Goal: Transaction & Acquisition: Purchase product/service

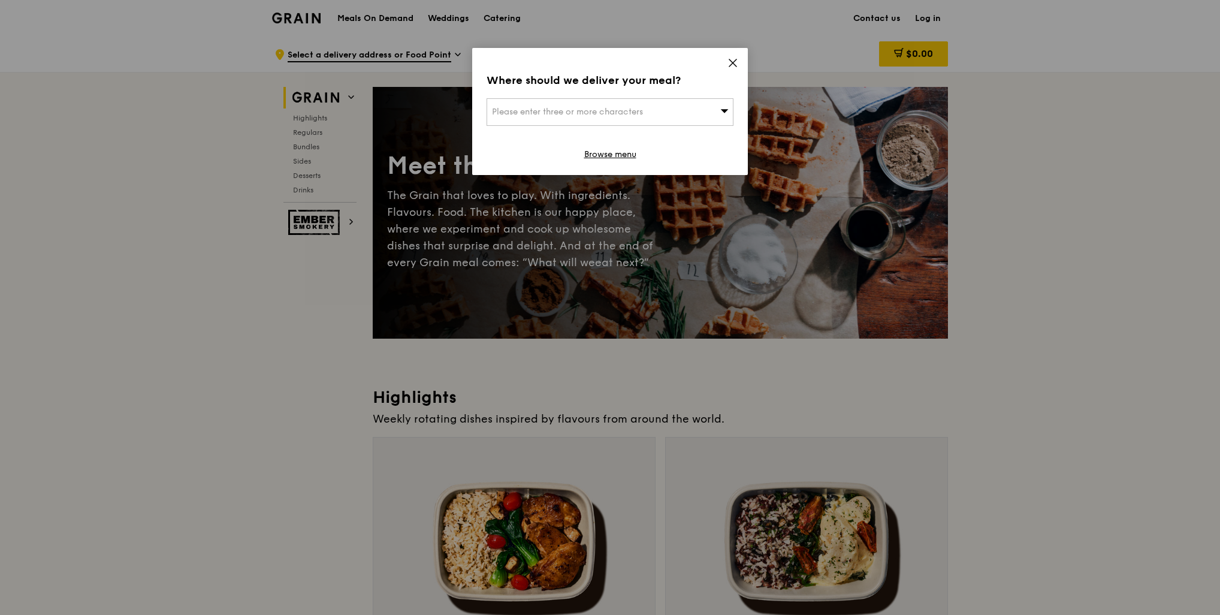
click at [661, 113] on div "Please enter three or more characters" at bounding box center [610, 112] width 247 height 28
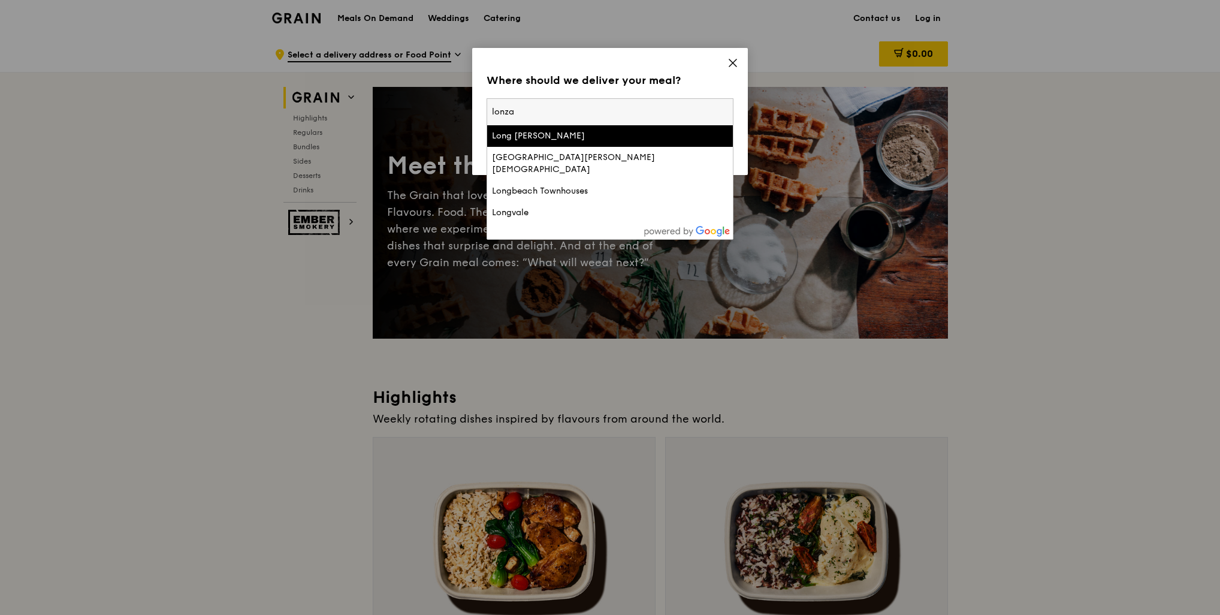
type input "lonza"
click at [675, 97] on div "Where should we deliver your meal? Please enter three or more characters [PERSO…" at bounding box center [610, 111] width 276 height 127
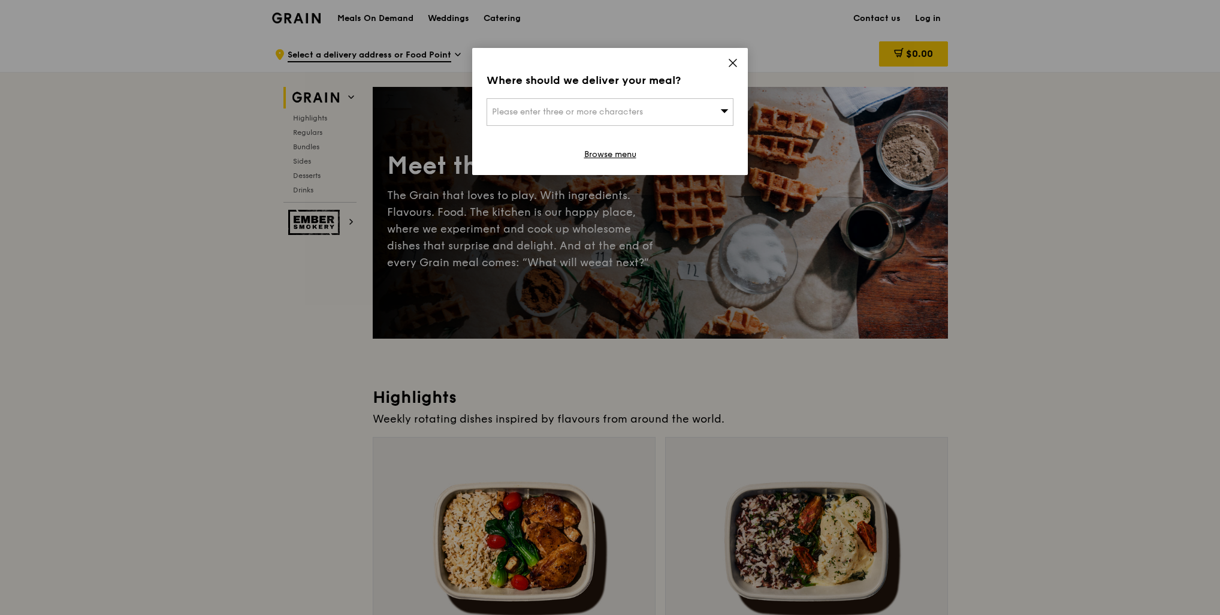
click at [731, 65] on icon at bounding box center [733, 63] width 11 height 11
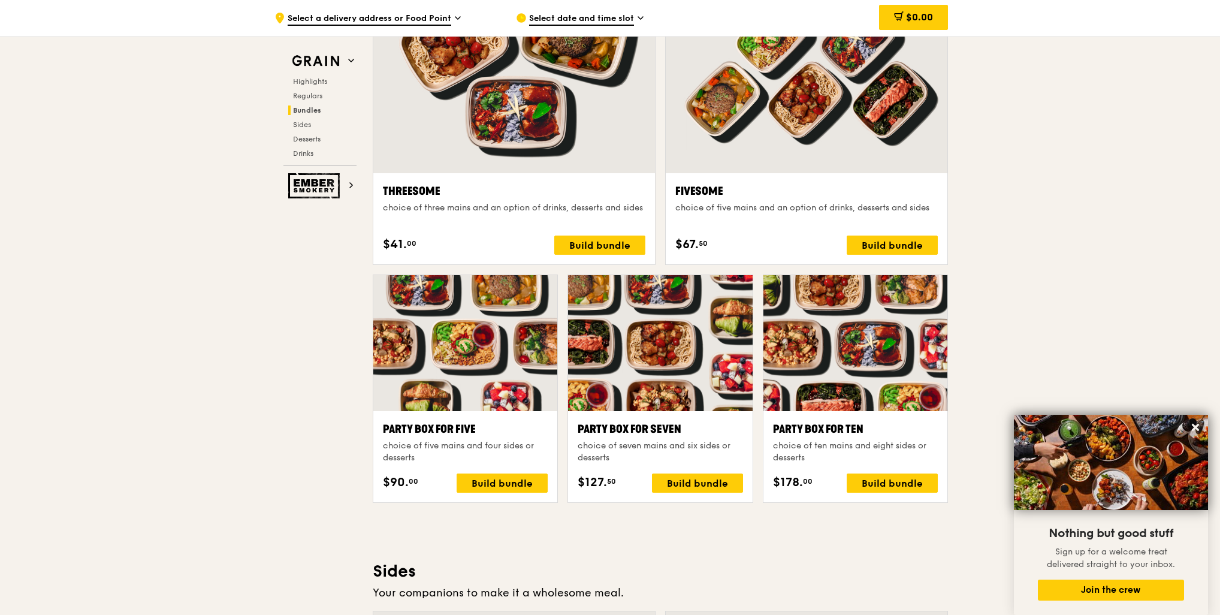
scroll to position [1858, 0]
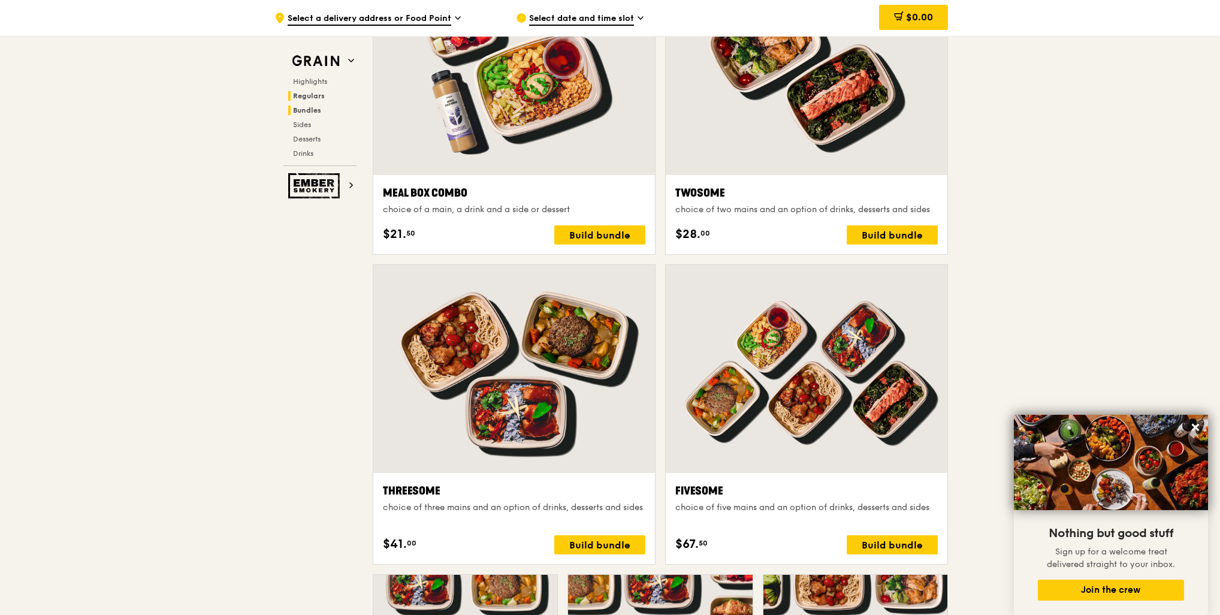
click at [309, 99] on span "Regulars" at bounding box center [309, 96] width 32 height 8
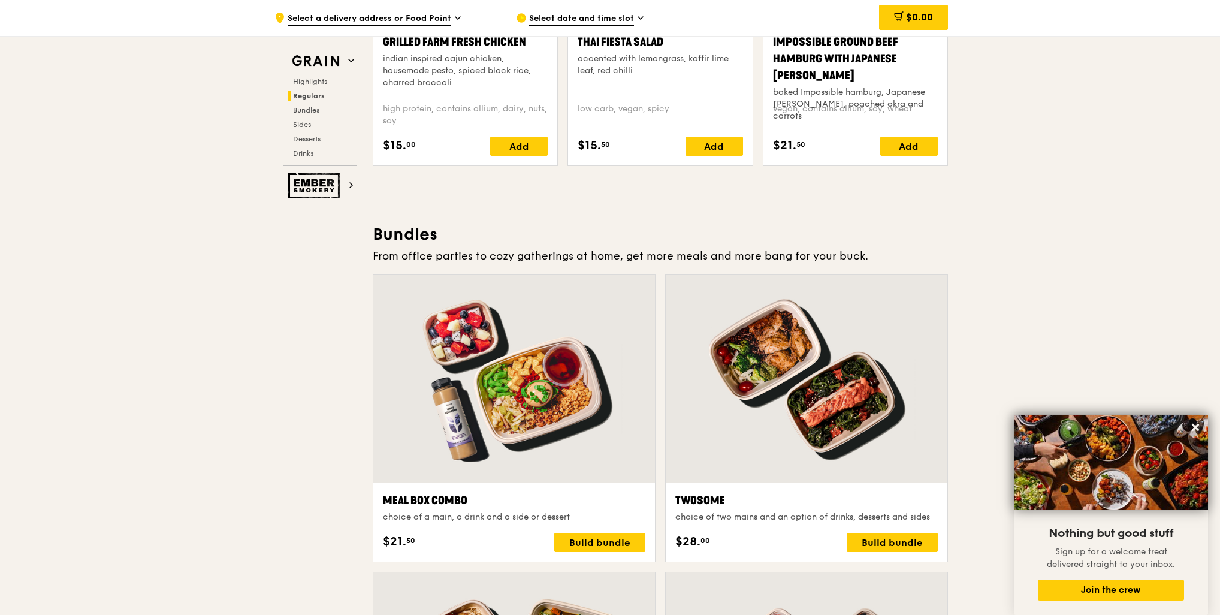
scroll to position [1567, 0]
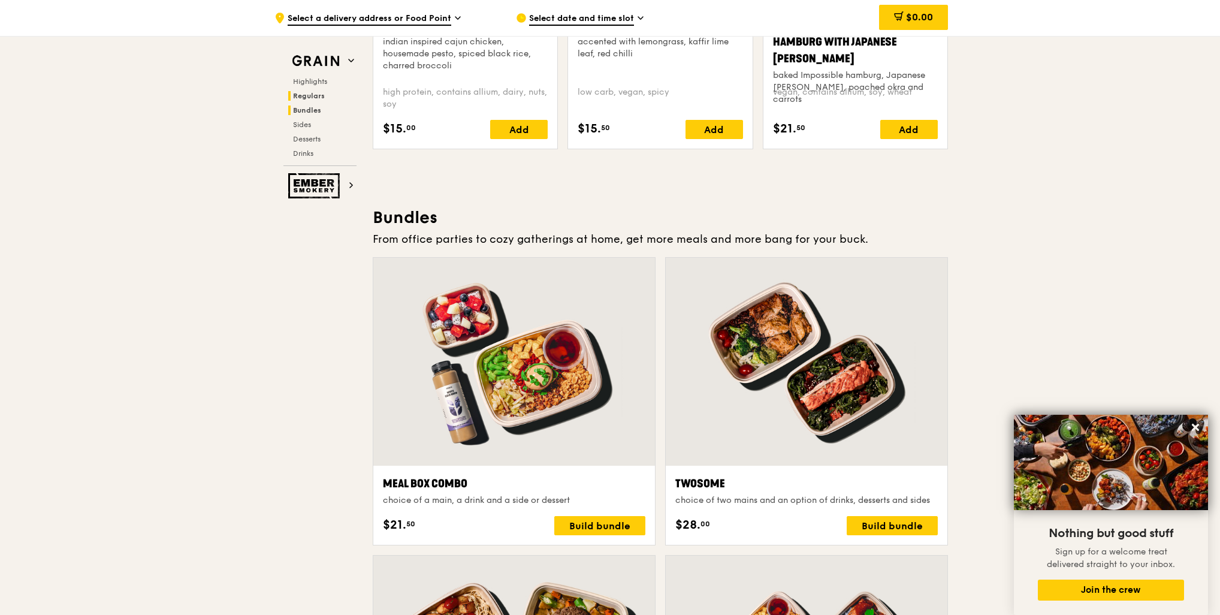
click at [312, 113] on span "Bundles" at bounding box center [307, 110] width 28 height 8
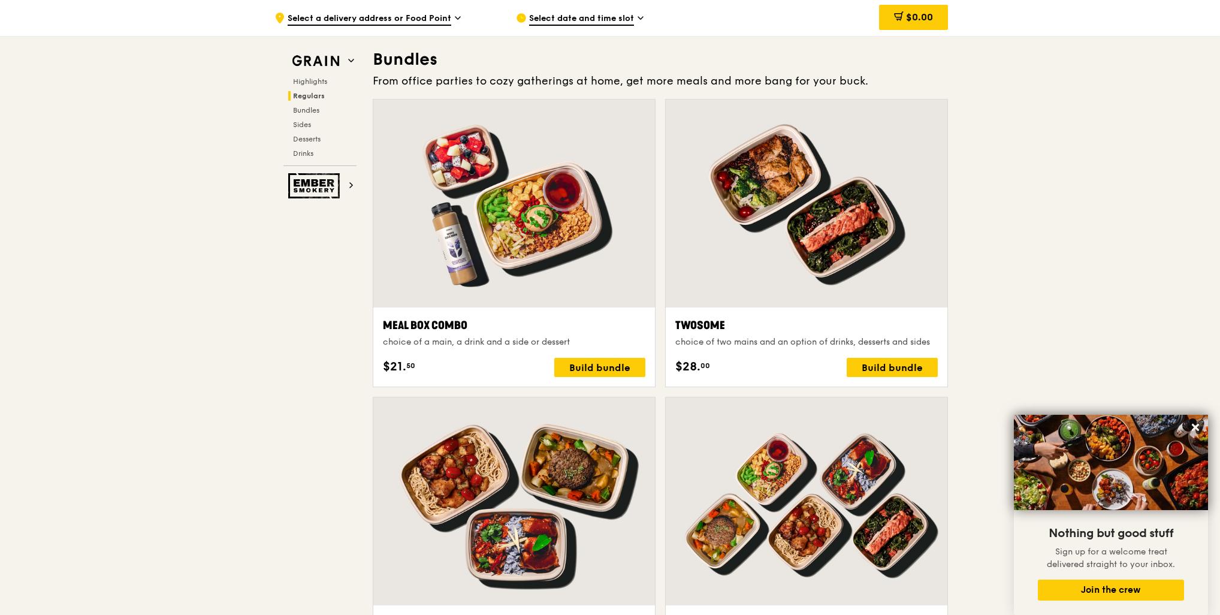
click at [312, 87] on div "Highlights Regulars Bundles Sides Desserts Drinks" at bounding box center [319, 118] width 73 height 82
click at [319, 82] on span "Highlights" at bounding box center [312, 81] width 38 height 8
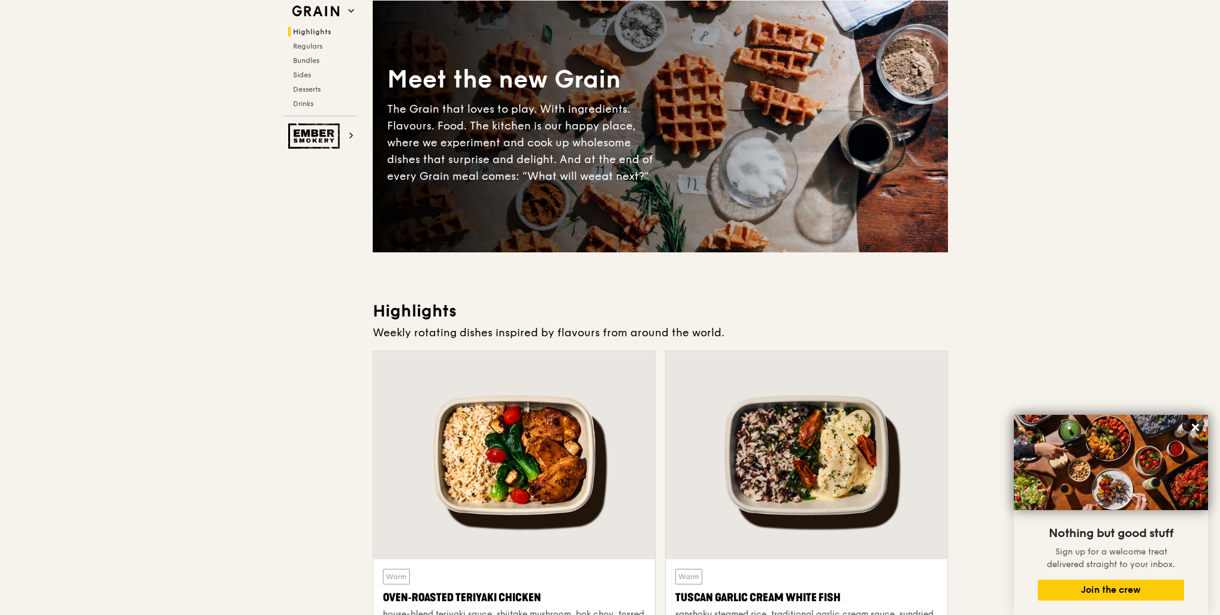
scroll to position [0, 0]
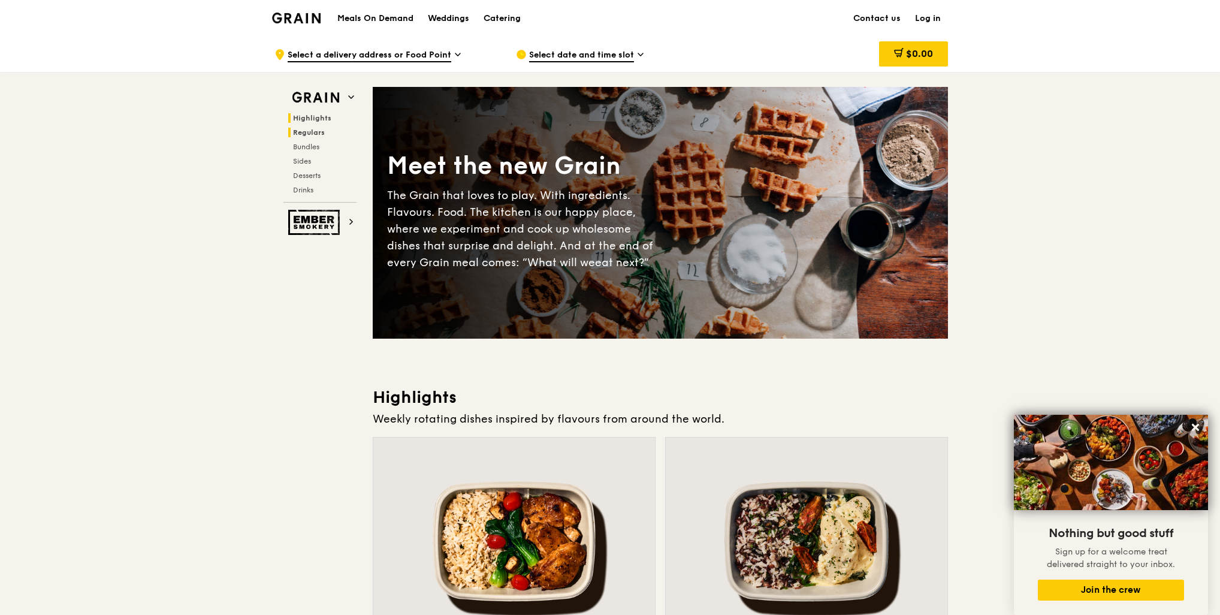
click at [301, 132] on span "Regulars" at bounding box center [309, 132] width 32 height 8
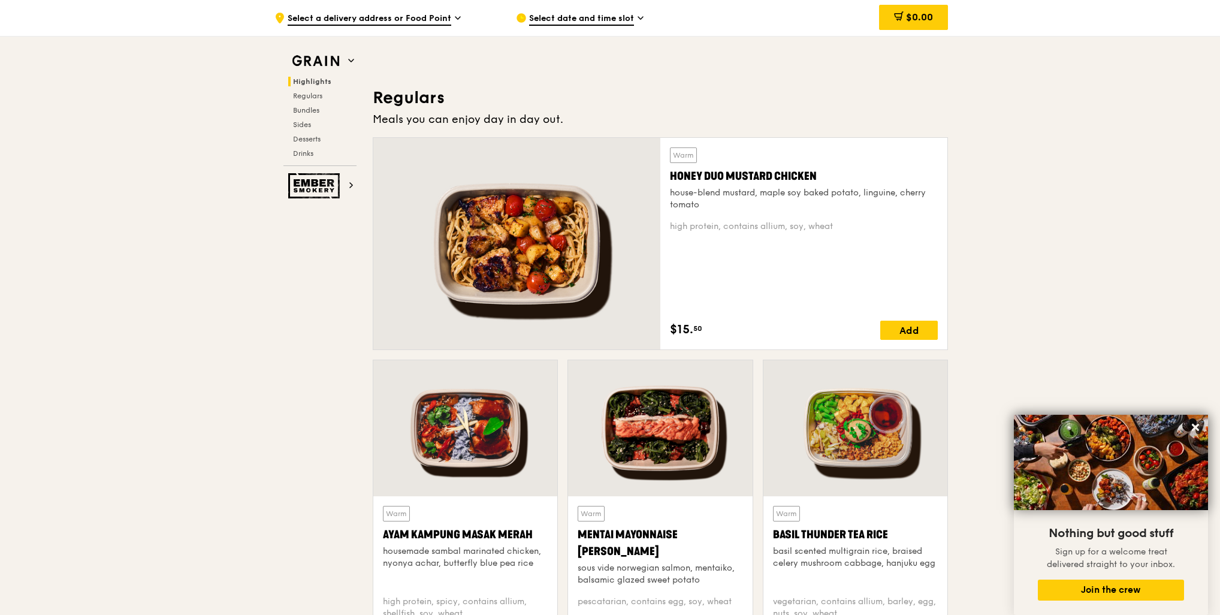
scroll to position [788, 0]
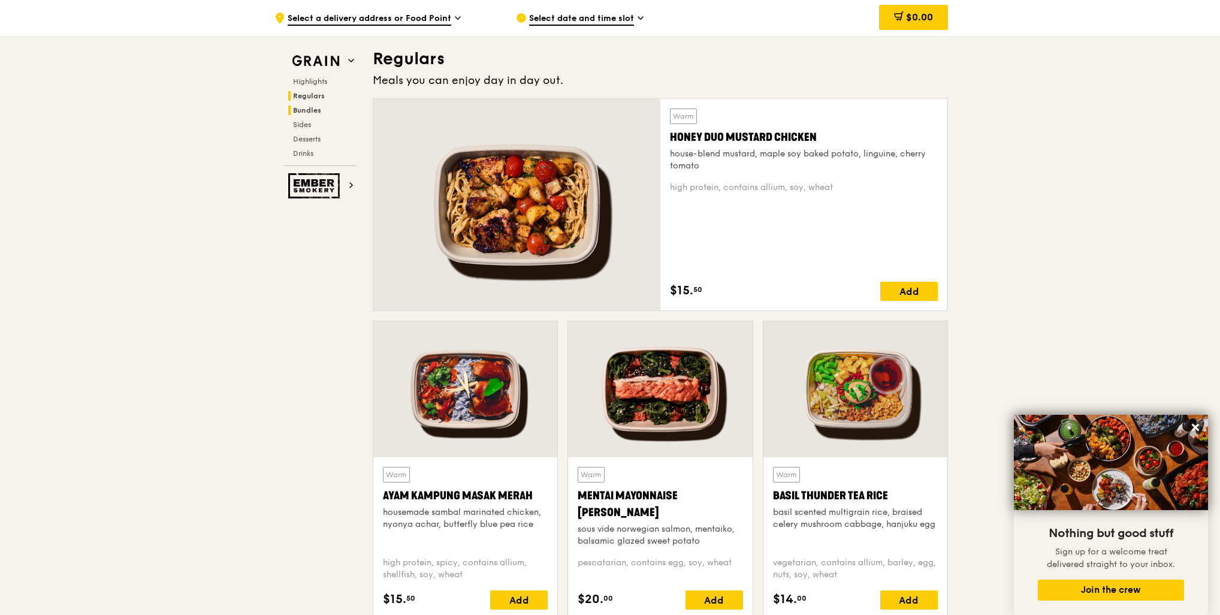
click at [304, 113] on span "Bundles" at bounding box center [307, 110] width 28 height 8
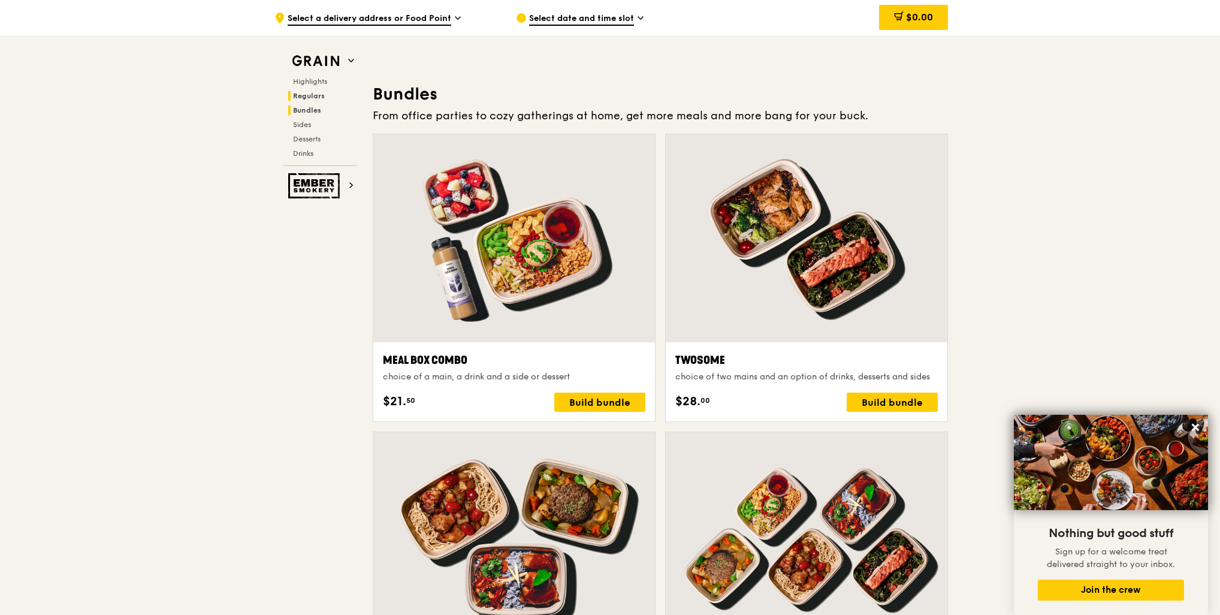
scroll to position [1725, 0]
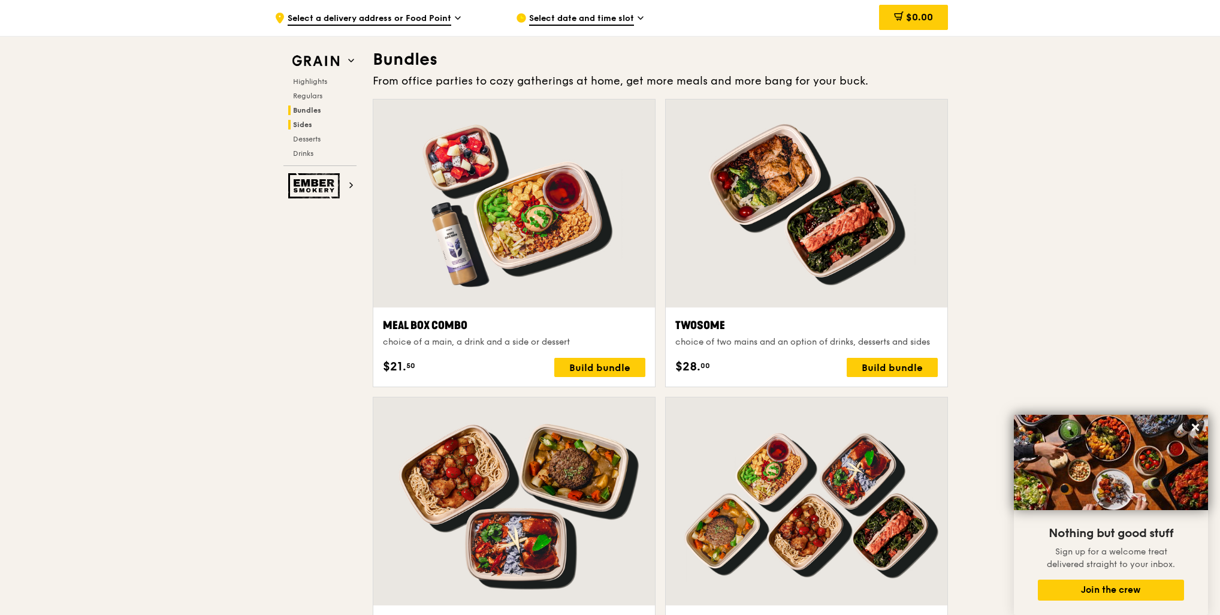
drag, startPoint x: 304, startPoint y: 113, endPoint x: 304, endPoint y: 124, distance: 11.4
click at [304, 124] on span "Sides" at bounding box center [302, 124] width 19 height 8
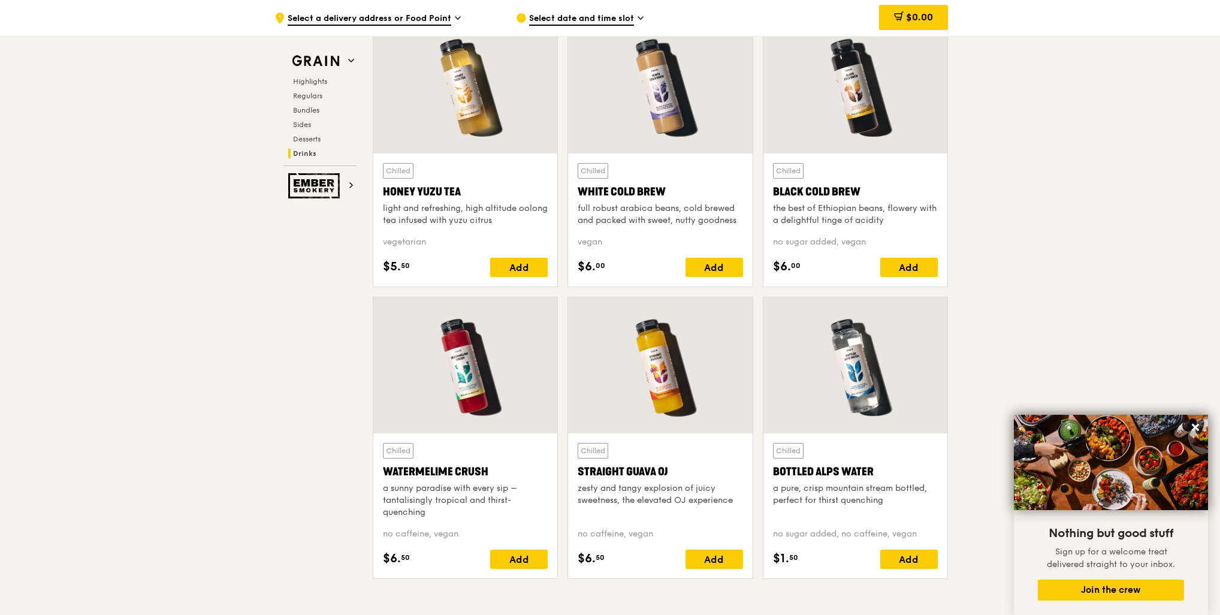
scroll to position [4826, 0]
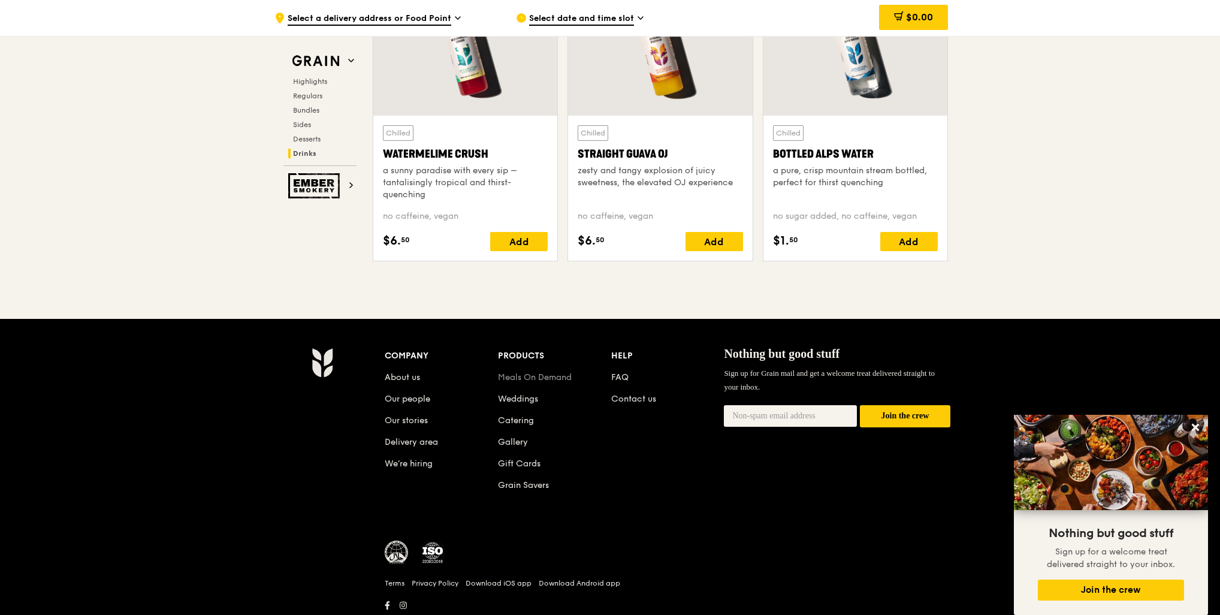
click at [524, 373] on link "Meals On Demand" at bounding box center [535, 377] width 74 height 10
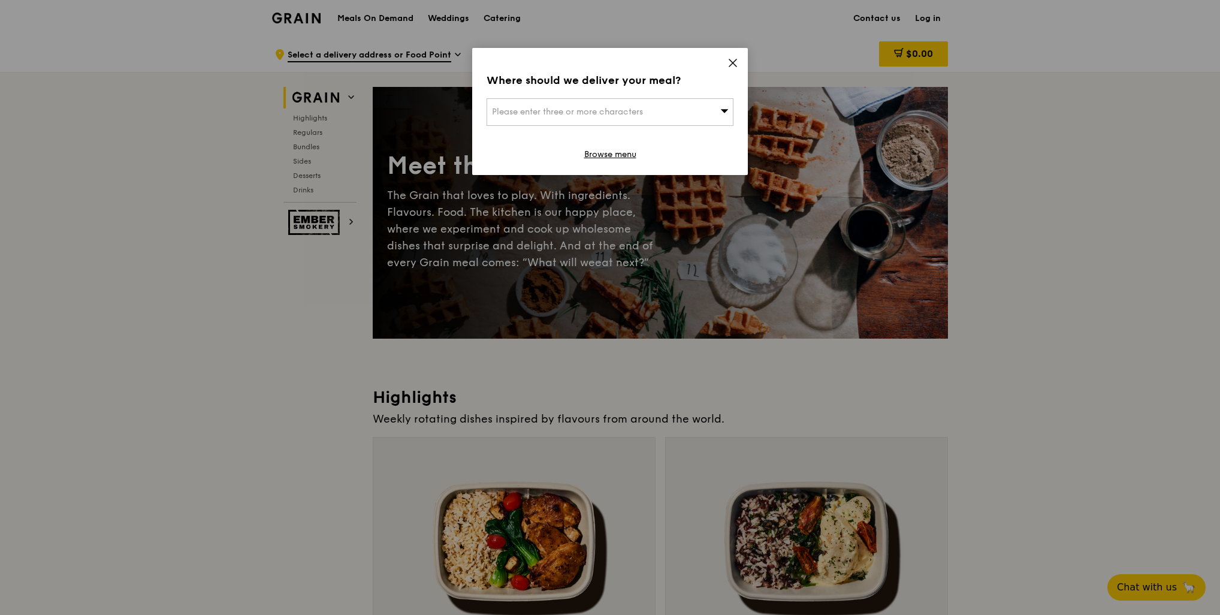
click at [731, 66] on icon at bounding box center [733, 63] width 11 height 11
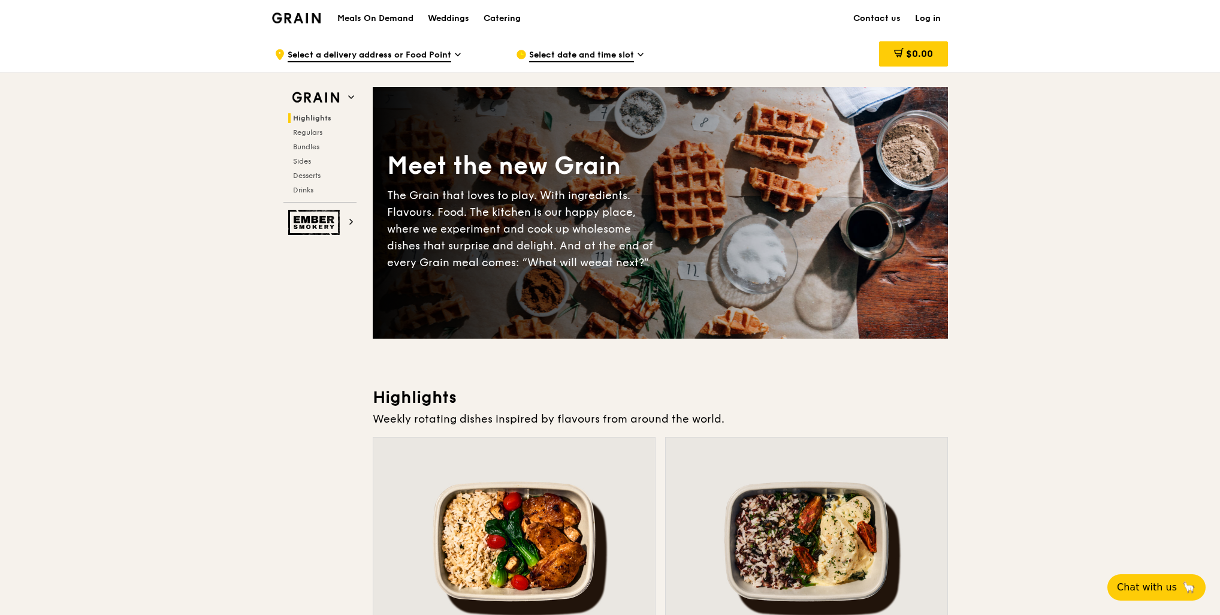
click at [433, 50] on span "Select a delivery address or Food Point" at bounding box center [370, 55] width 164 height 13
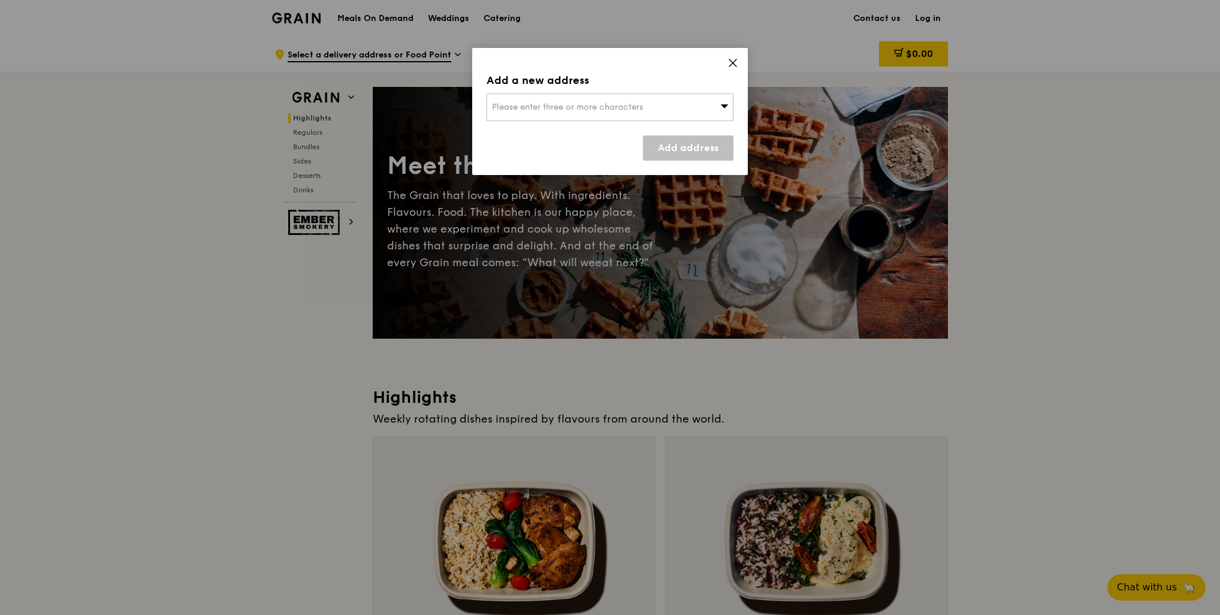
click at [560, 102] on span "Please enter three or more characters" at bounding box center [567, 107] width 151 height 10
